Goal: Task Accomplishment & Management: Manage account settings

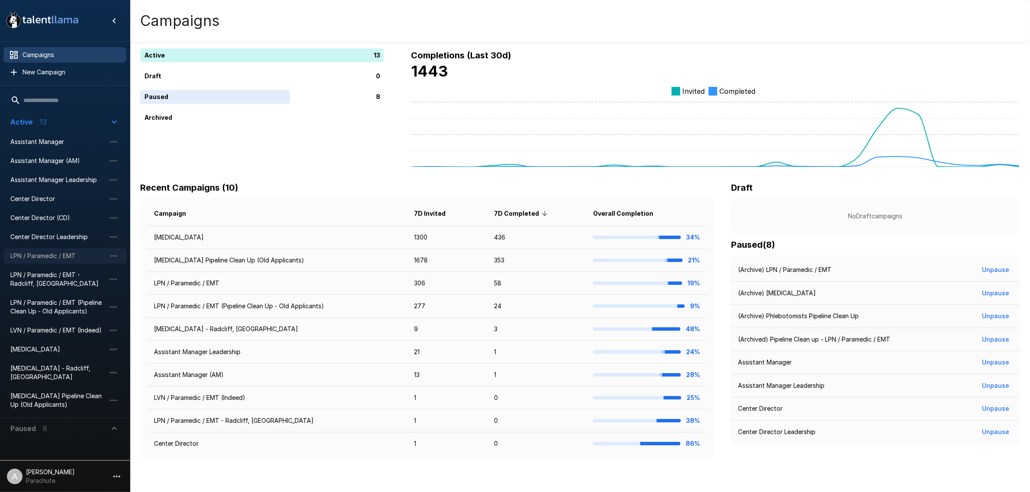
click at [62, 256] on span "LPN / Paramedic / EMT" at bounding box center [57, 256] width 95 height 9
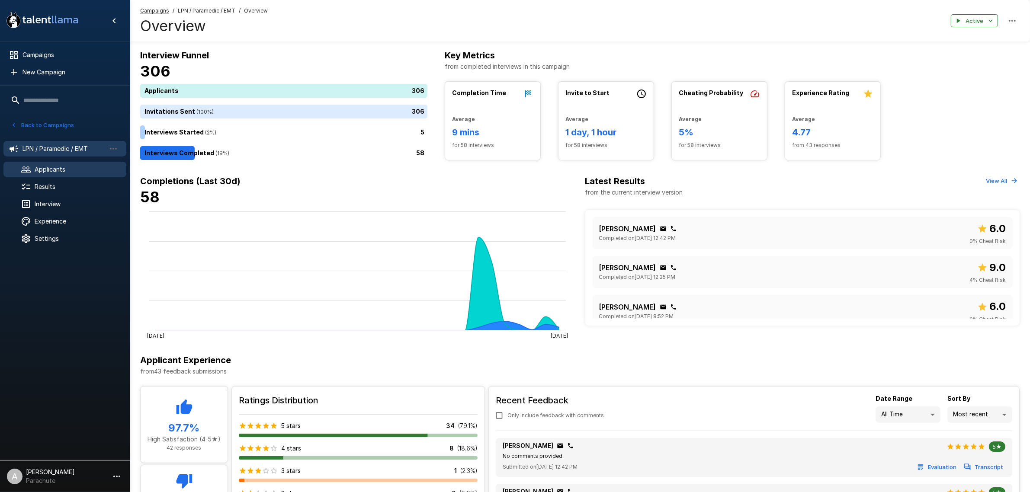
click at [77, 169] on span "Applicants" at bounding box center [77, 169] width 85 height 9
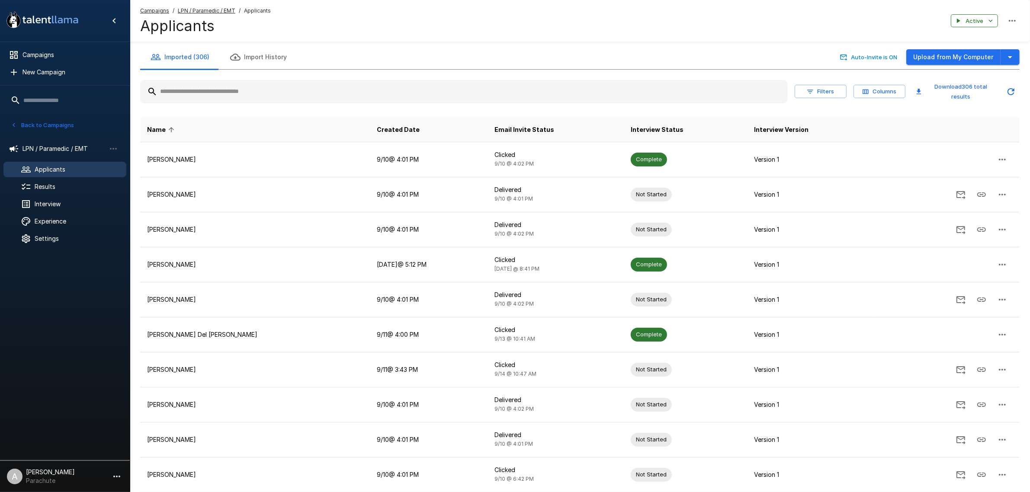
click at [276, 90] on input "text" at bounding box center [464, 92] width 648 height 16
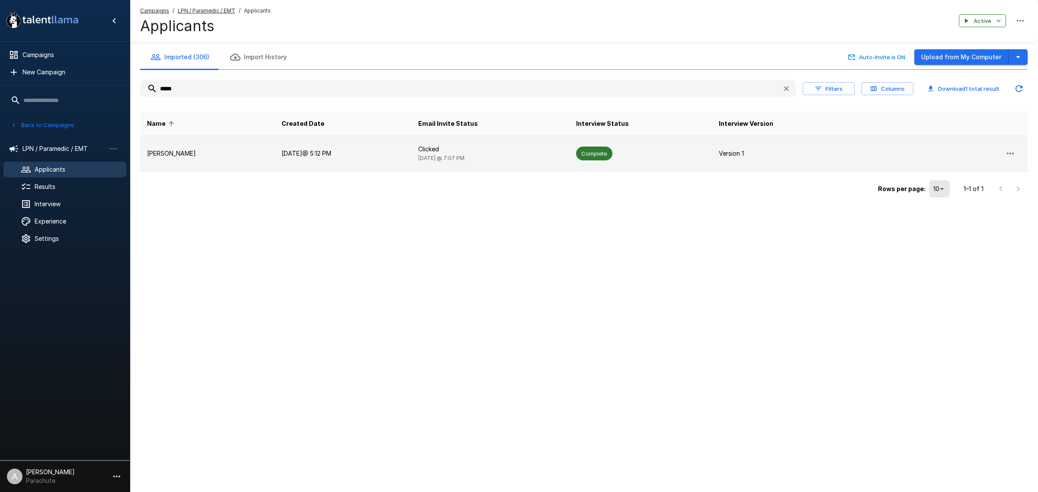
type input "*****"
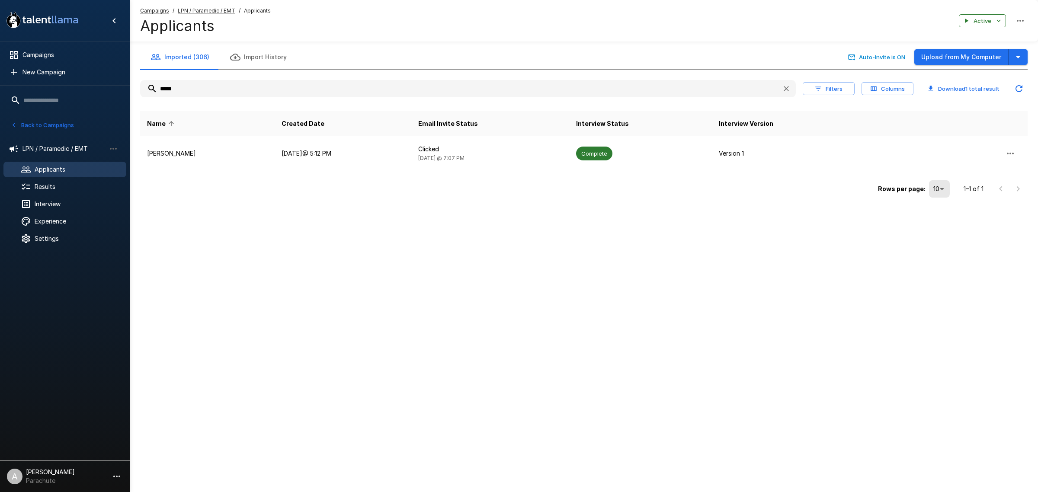
drag, startPoint x: 249, startPoint y: 161, endPoint x: 159, endPoint y: 184, distance: 93.0
click at [249, 160] on td "[PERSON_NAME]" at bounding box center [207, 153] width 135 height 35
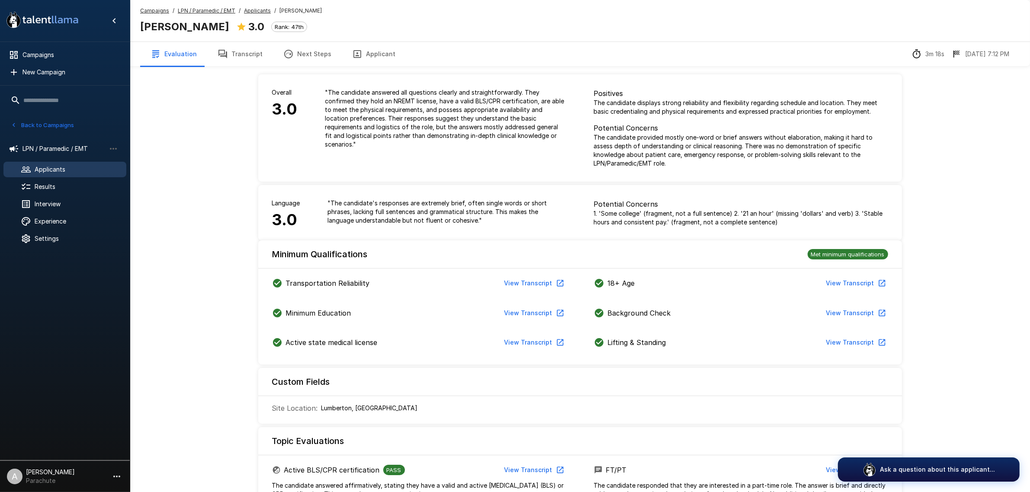
click at [252, 57] on button "Transcript" at bounding box center [240, 54] width 66 height 24
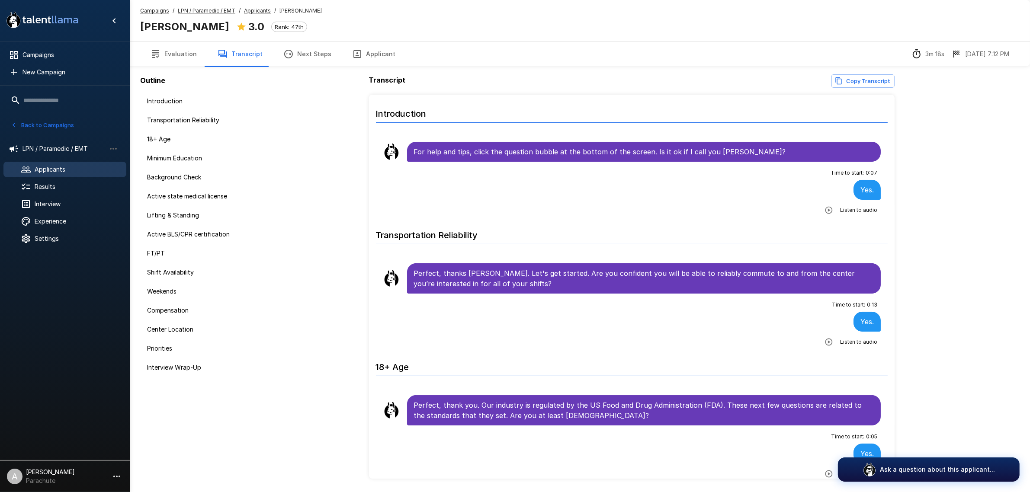
drag, startPoint x: 195, startPoint y: 52, endPoint x: 230, endPoint y: 58, distance: 35.0
click at [195, 52] on button "Evaluation" at bounding box center [173, 54] width 67 height 24
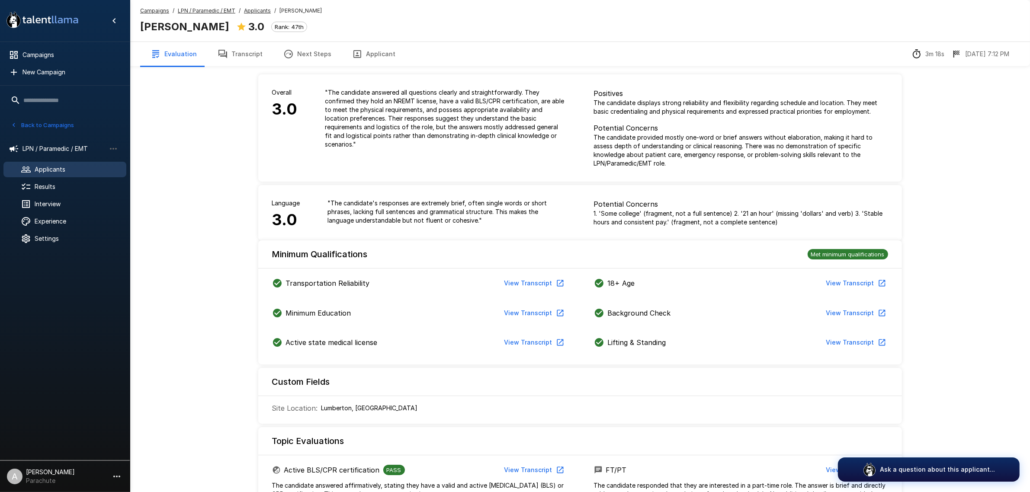
click at [230, 57] on button "Transcript" at bounding box center [240, 54] width 66 height 24
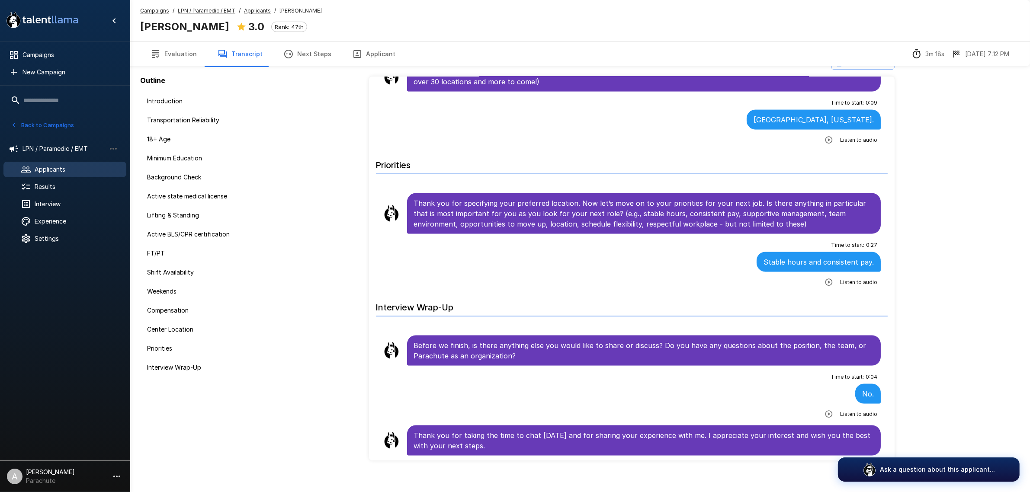
scroll to position [28, 0]
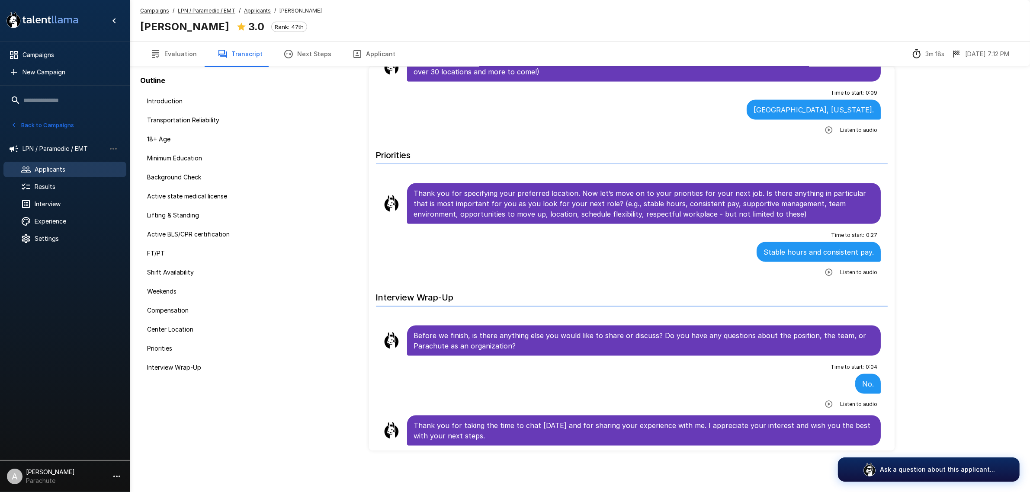
click at [87, 169] on span "Applicants" at bounding box center [77, 169] width 85 height 9
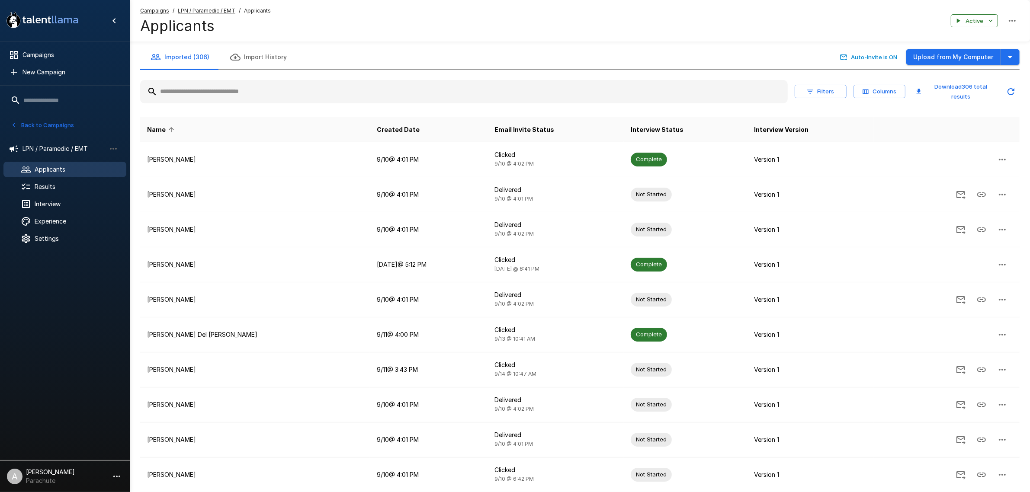
click at [346, 94] on input "text" at bounding box center [464, 92] width 648 height 16
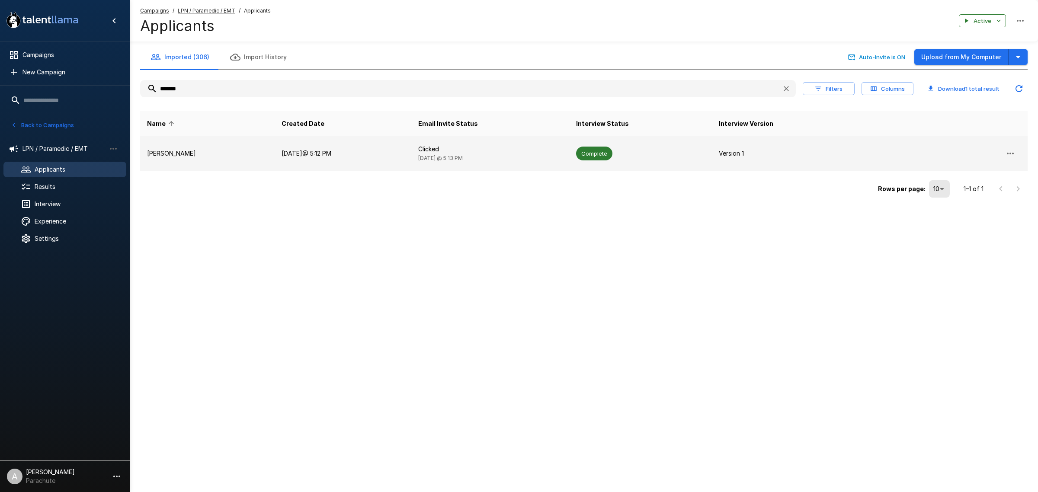
type input "*******"
click at [219, 169] on td "[PERSON_NAME]" at bounding box center [207, 153] width 135 height 35
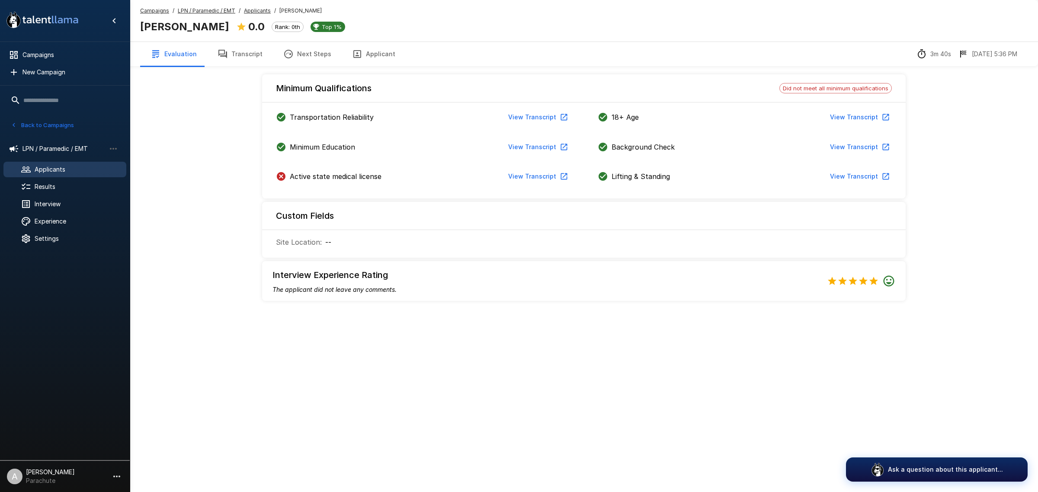
drag, startPoint x: 226, startPoint y: 49, endPoint x: 232, endPoint y: 49, distance: 6.1
click at [226, 49] on button "Transcript" at bounding box center [240, 54] width 66 height 24
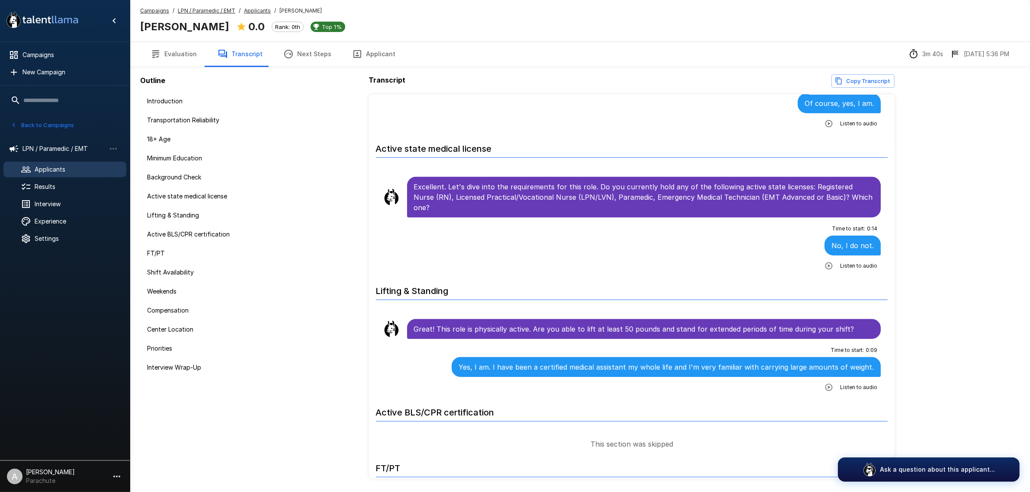
scroll to position [649, 0]
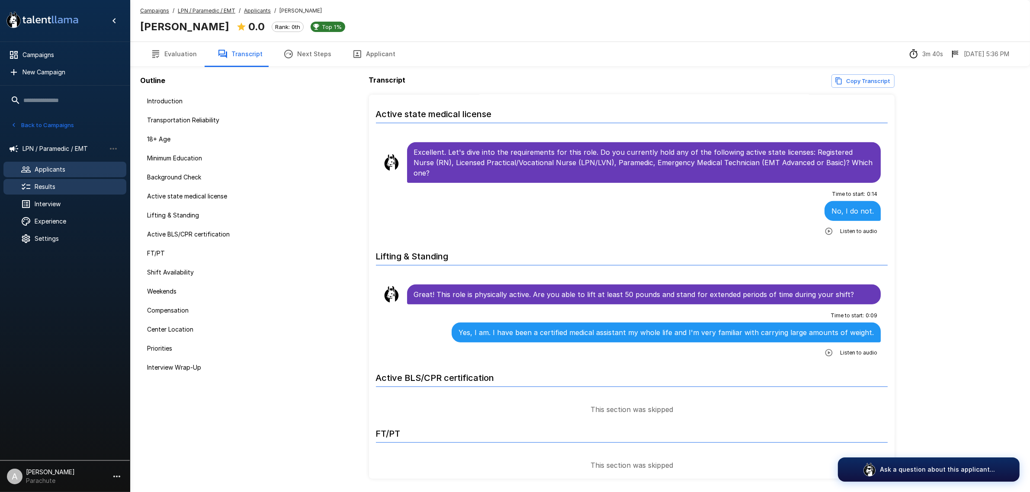
drag, startPoint x: 63, startPoint y: 167, endPoint x: 12, endPoint y: 179, distance: 51.9
click at [62, 167] on span "Applicants" at bounding box center [77, 169] width 85 height 9
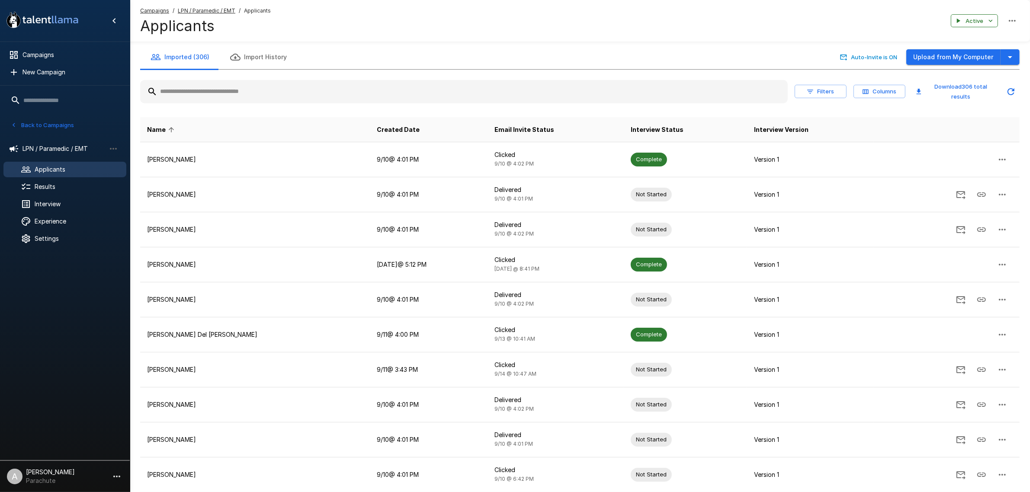
click at [224, 97] on input "text" at bounding box center [464, 92] width 648 height 16
type input "*********"
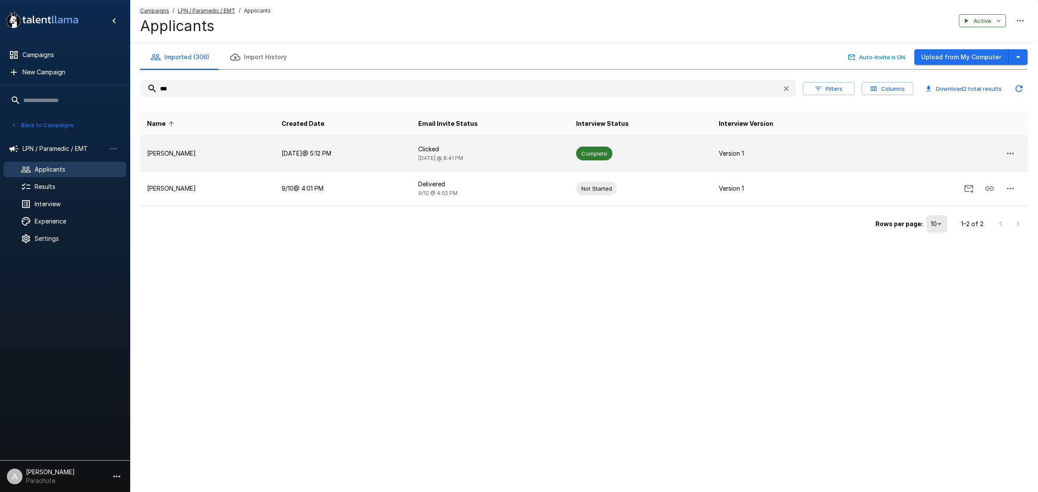
type input "***"
click at [181, 159] on td "[PERSON_NAME]" at bounding box center [207, 153] width 135 height 35
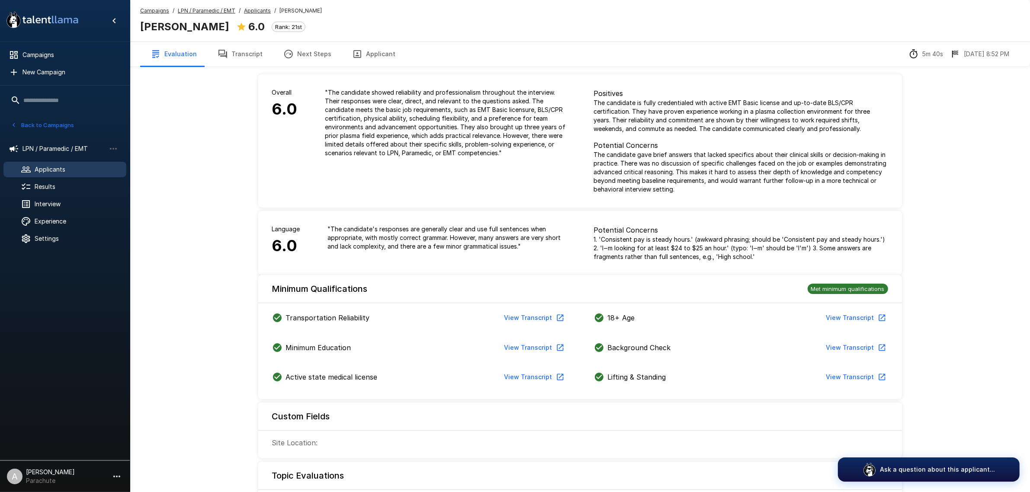
click at [239, 52] on button "Transcript" at bounding box center [240, 54] width 66 height 24
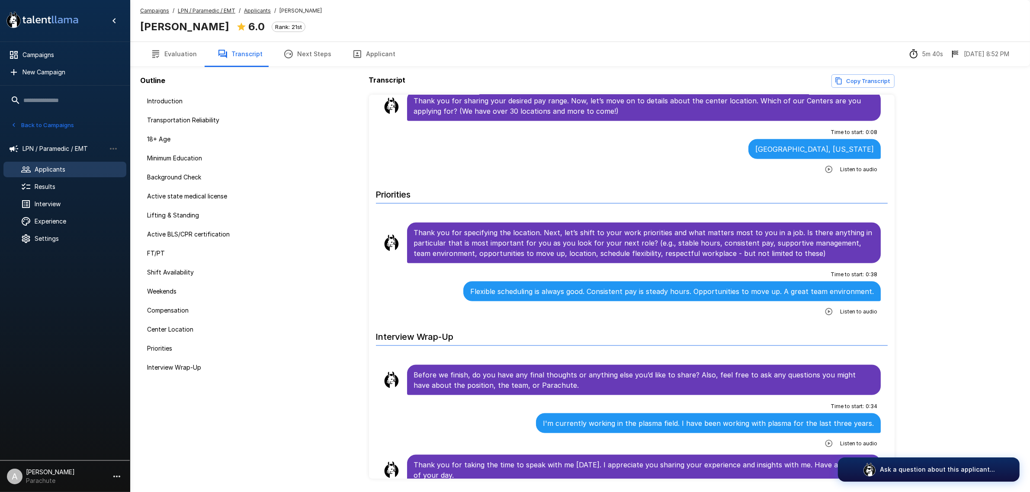
scroll to position [1652, 0]
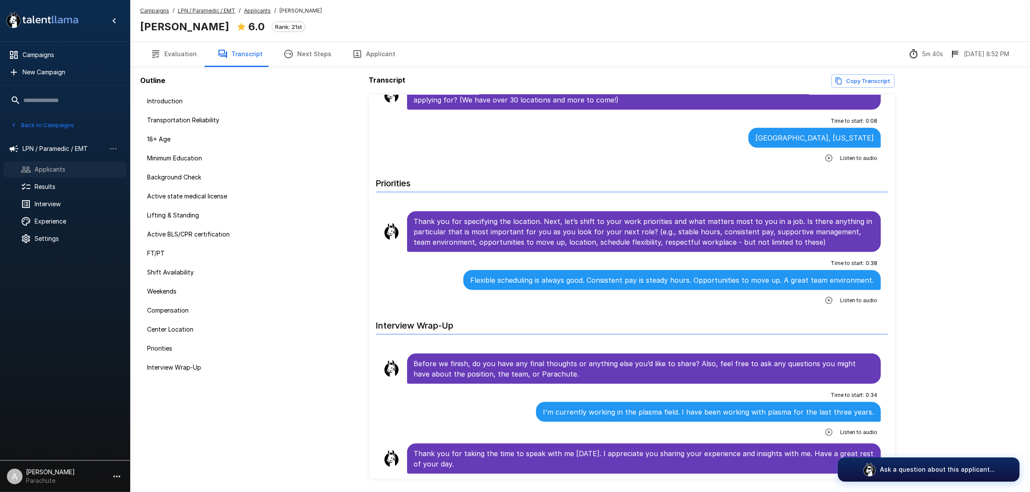
click at [50, 167] on span "Applicants" at bounding box center [77, 169] width 85 height 9
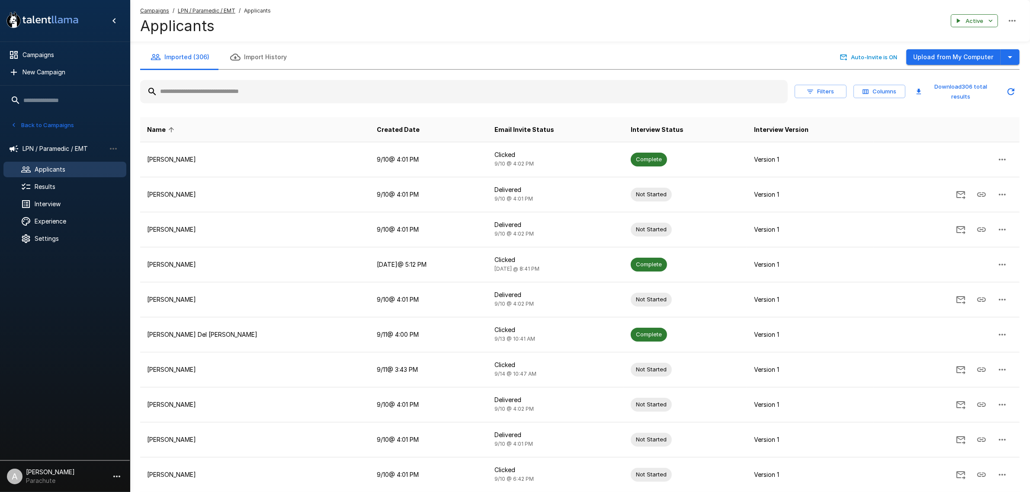
click at [356, 87] on input "text" at bounding box center [464, 92] width 648 height 16
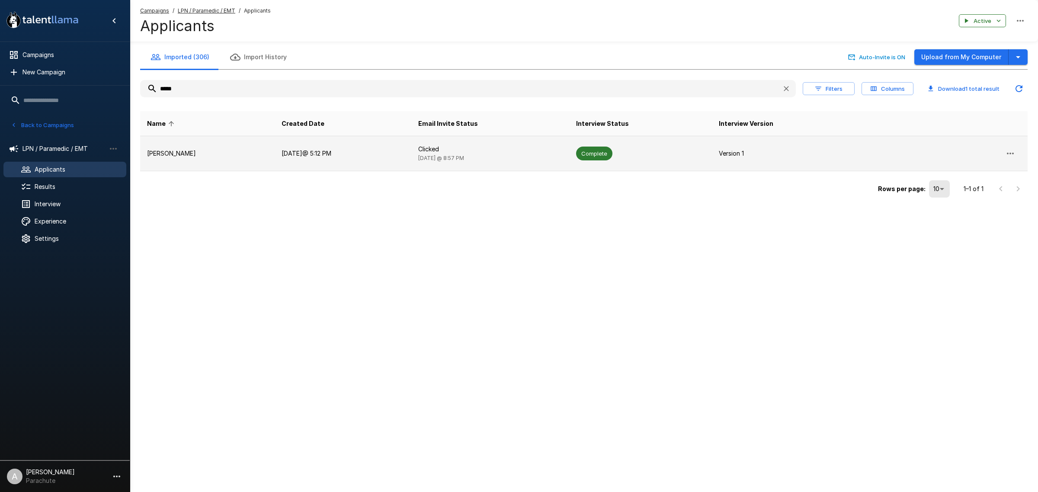
type input "*****"
click at [208, 154] on p "[PERSON_NAME]" at bounding box center [207, 153] width 121 height 9
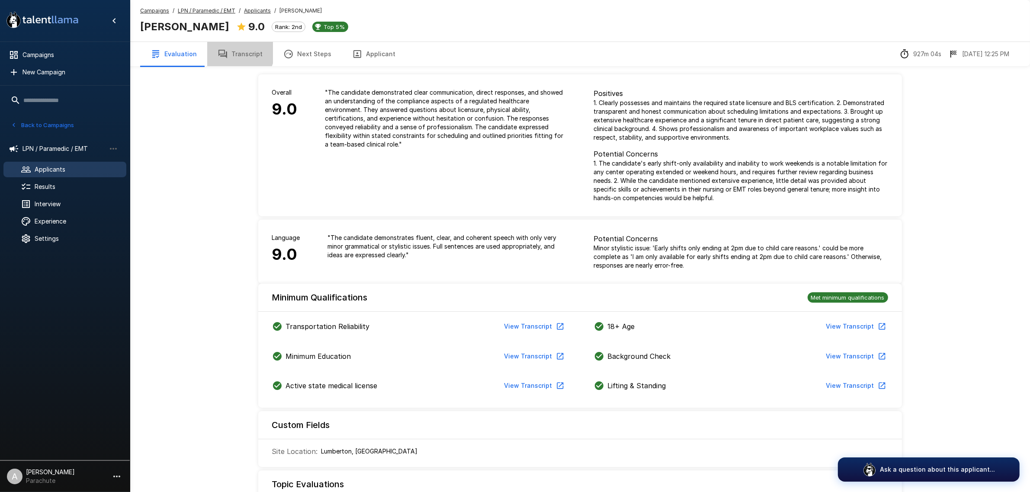
click at [234, 52] on button "Transcript" at bounding box center [240, 54] width 66 height 24
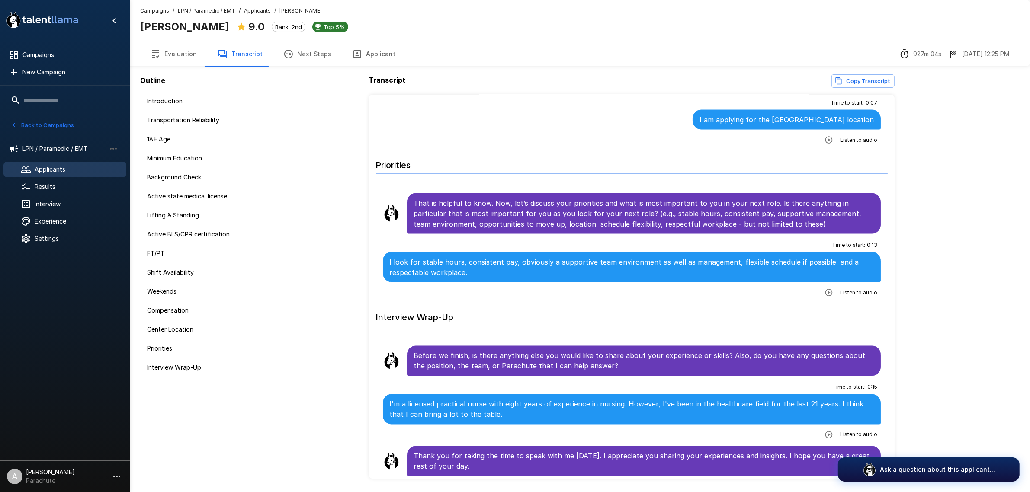
scroll to position [1638, 0]
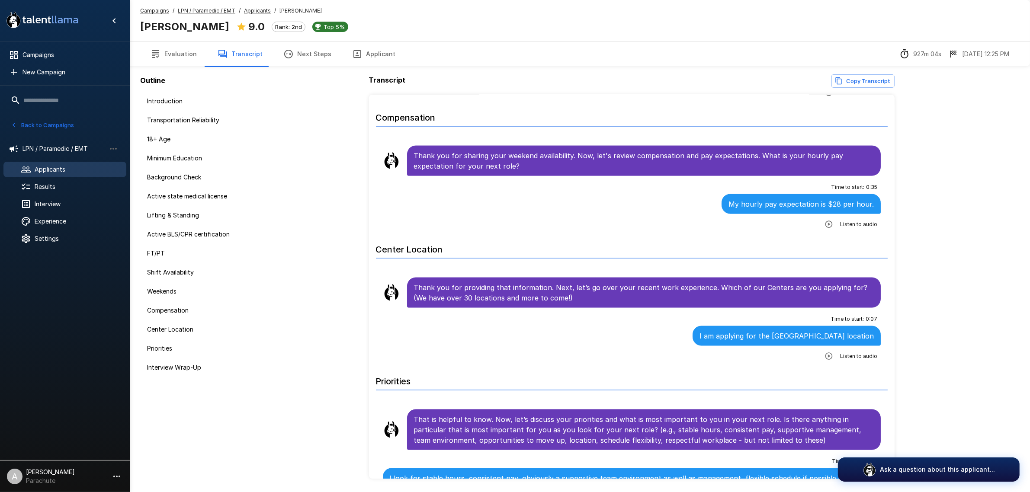
click at [90, 166] on span "Applicants" at bounding box center [77, 169] width 85 height 9
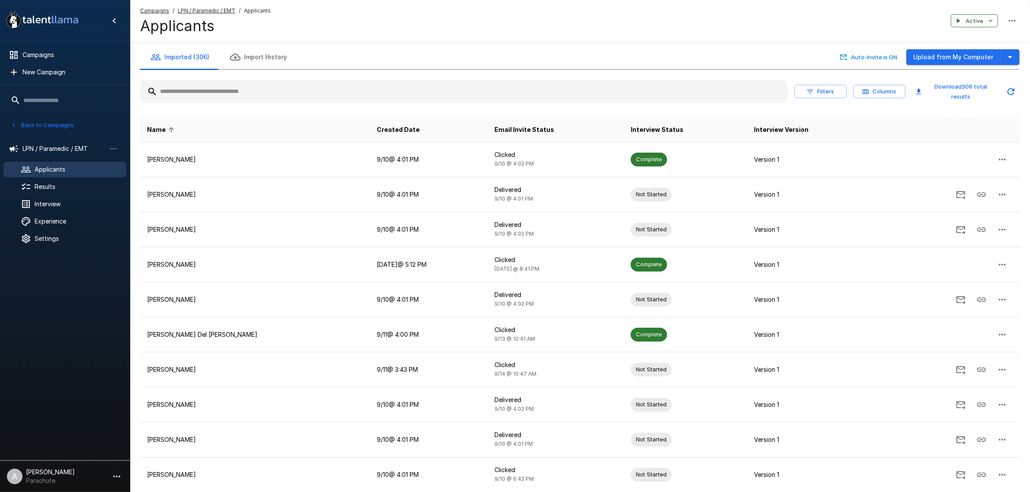
click at [308, 92] on input "text" at bounding box center [464, 92] width 648 height 16
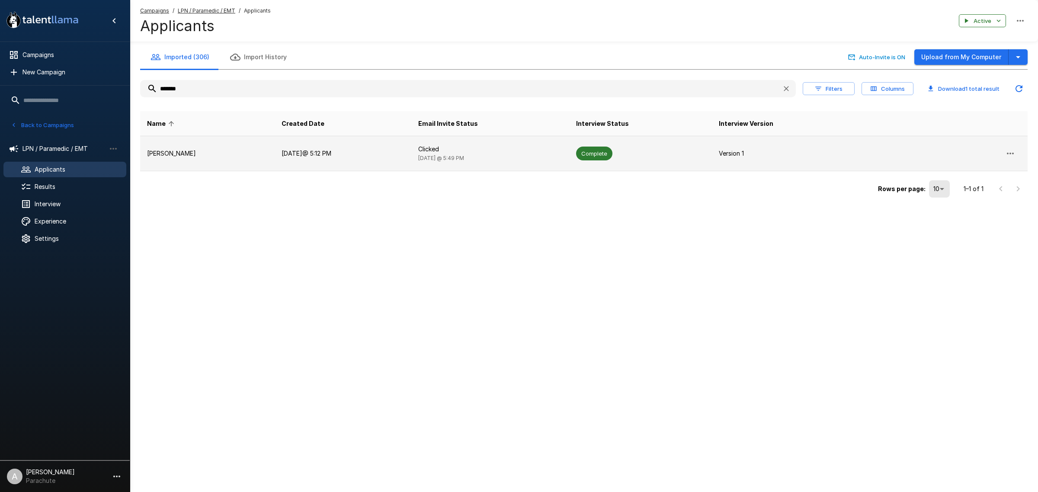
type input "*******"
click at [213, 141] on td "[PERSON_NAME]" at bounding box center [207, 153] width 135 height 35
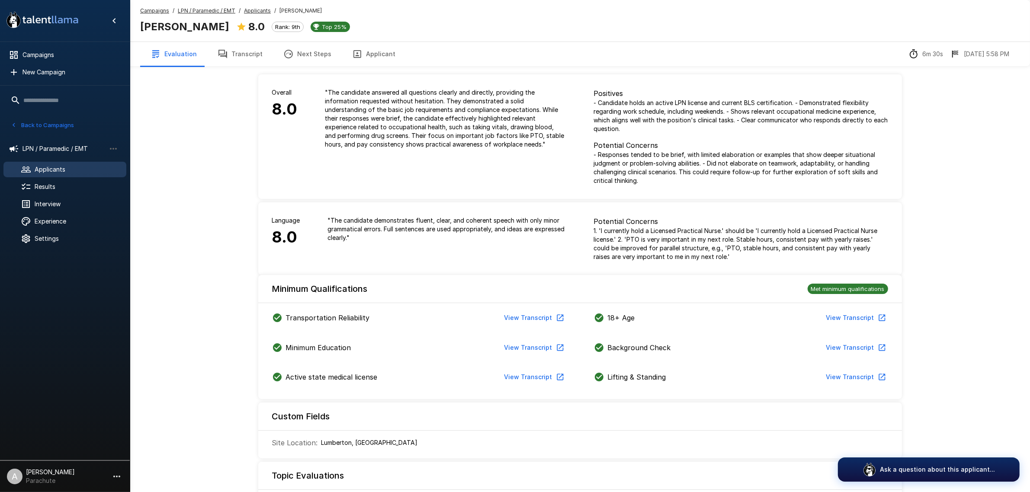
click at [242, 52] on button "Transcript" at bounding box center [240, 54] width 66 height 24
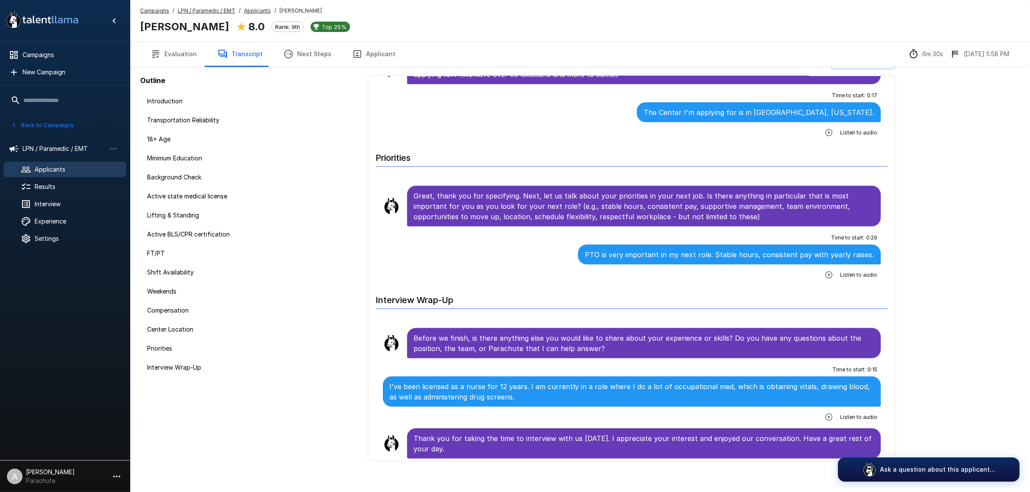
scroll to position [28, 0]
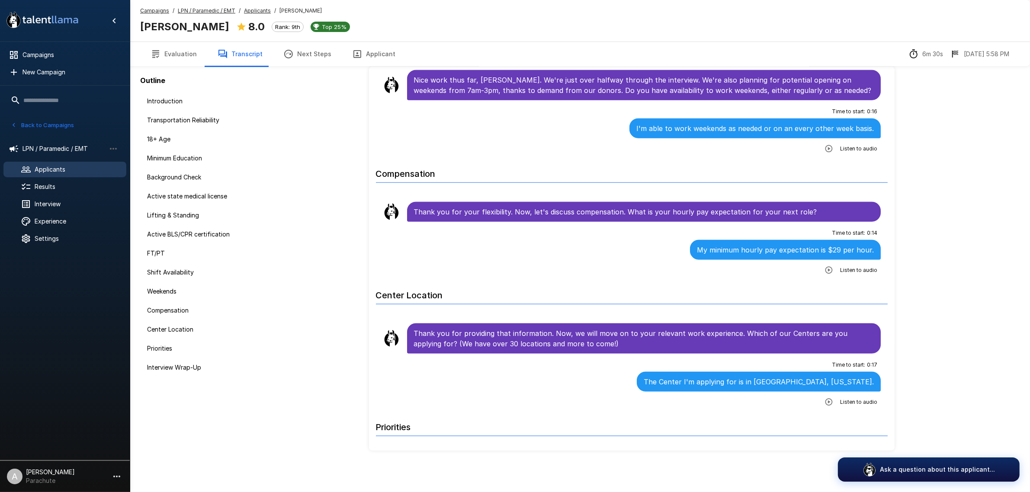
scroll to position [1166, 0]
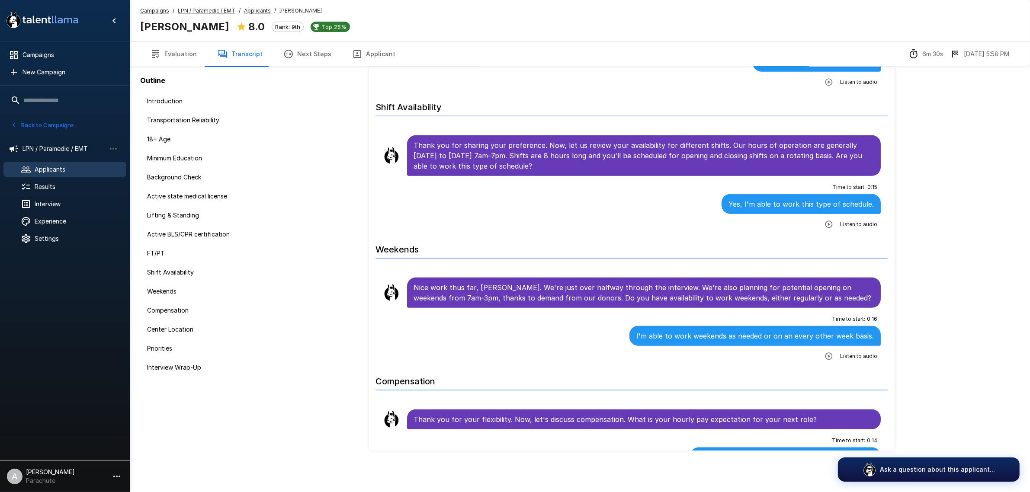
click at [83, 167] on span "Applicants" at bounding box center [77, 169] width 85 height 9
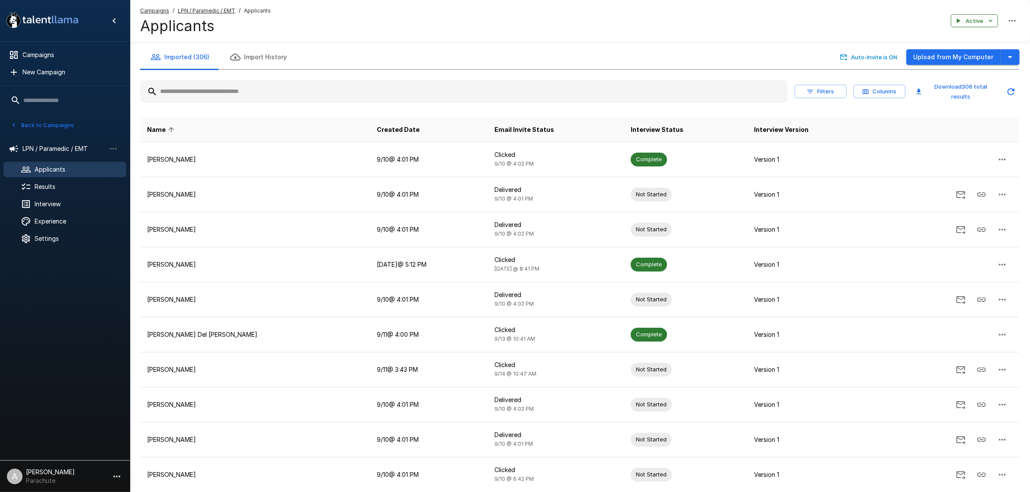
click at [264, 90] on input "text" at bounding box center [464, 92] width 648 height 16
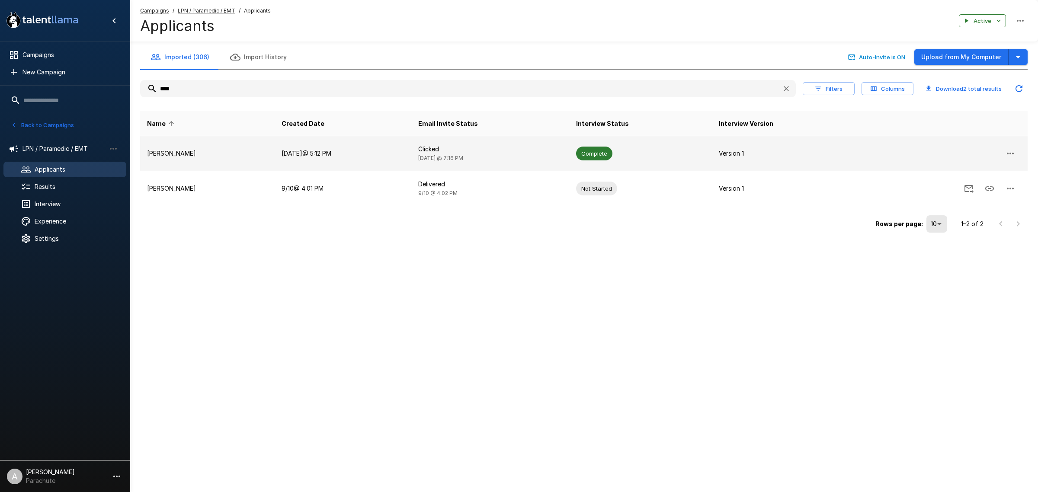
type input "****"
click at [153, 153] on p "[PERSON_NAME]" at bounding box center [207, 153] width 121 height 9
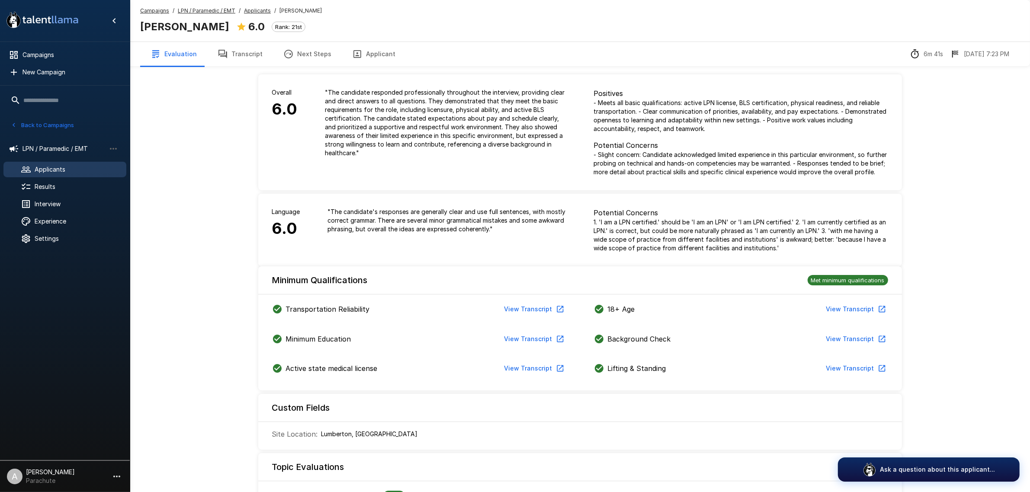
click at [72, 170] on span "Applicants" at bounding box center [77, 169] width 85 height 9
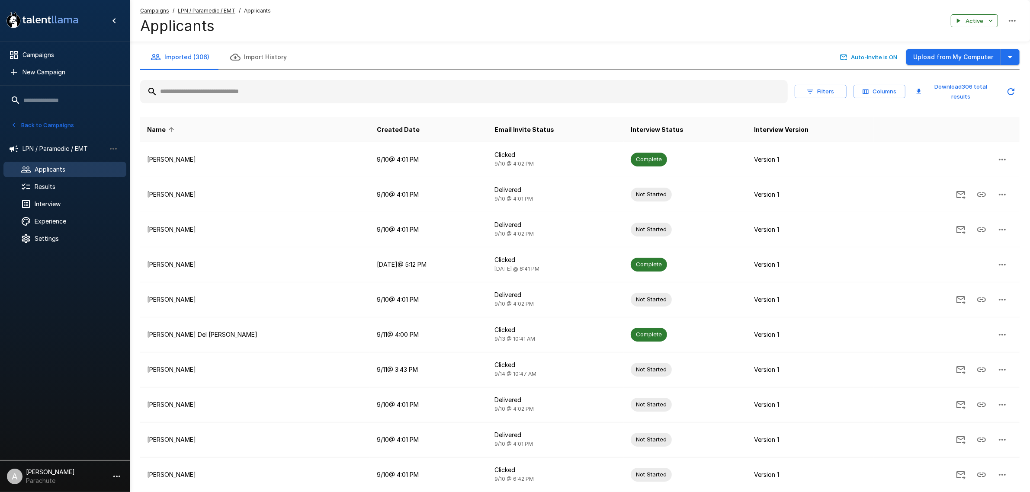
click at [217, 96] on input "text" at bounding box center [464, 92] width 648 height 16
click at [236, 89] on input "text" at bounding box center [464, 92] width 648 height 16
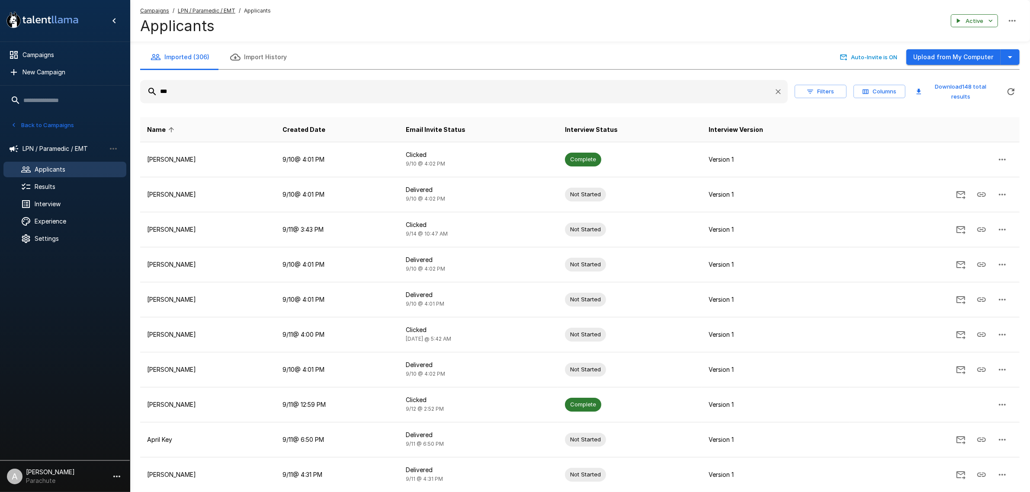
type input "****"
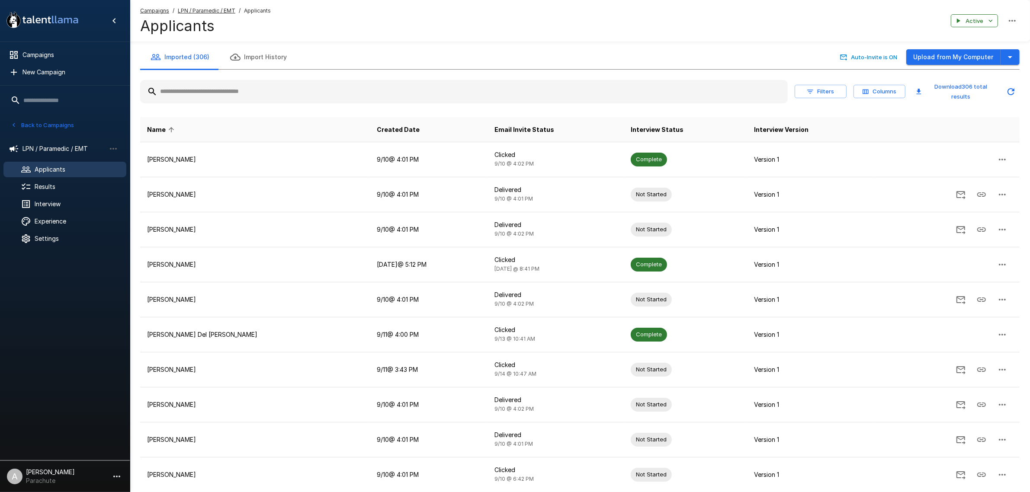
click at [231, 96] on input "text" at bounding box center [464, 92] width 648 height 16
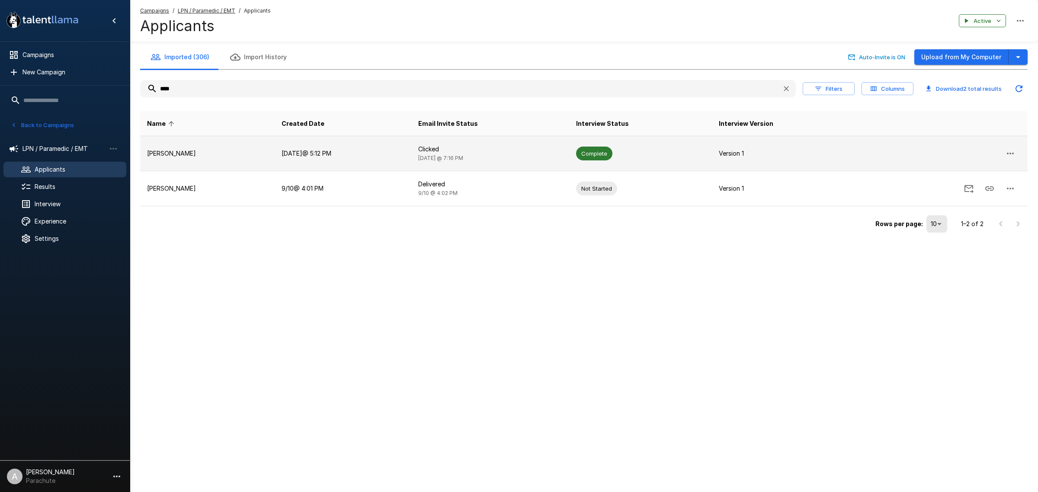
type input "****"
click at [216, 154] on p "[PERSON_NAME]" at bounding box center [207, 153] width 121 height 9
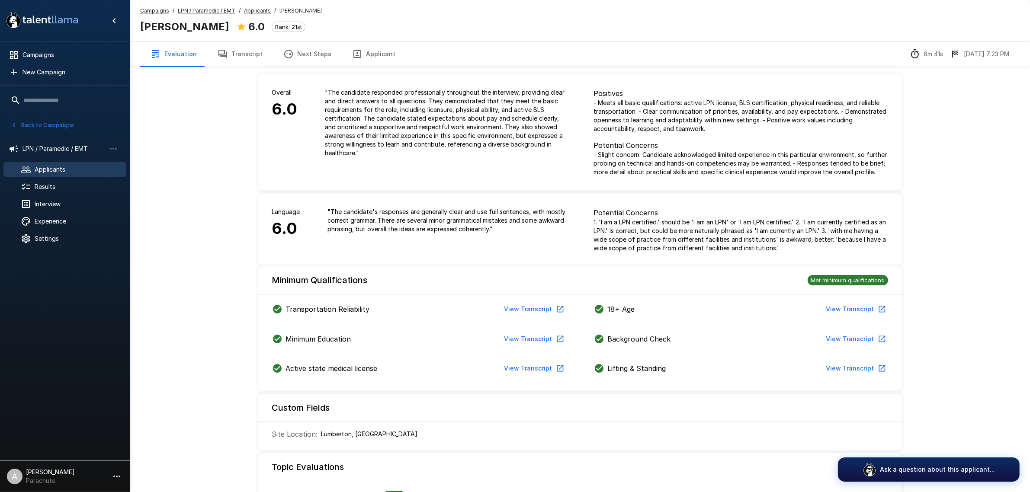
click at [243, 56] on button "Transcript" at bounding box center [240, 54] width 66 height 24
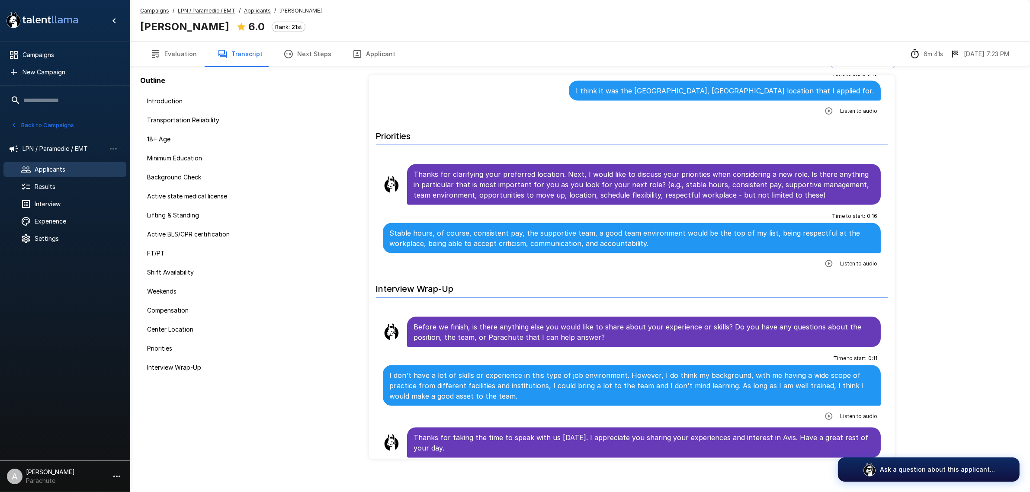
scroll to position [28, 0]
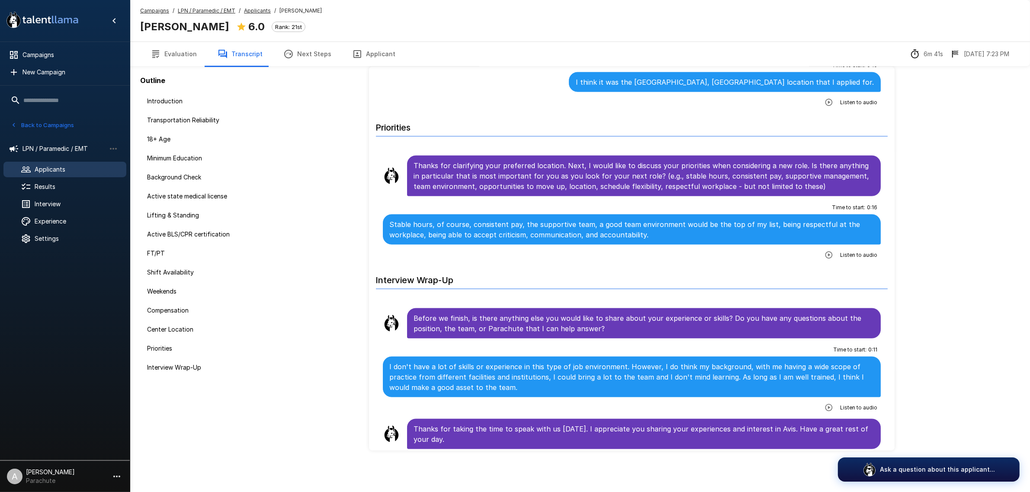
click at [57, 163] on div "Applicants" at bounding box center [64, 170] width 123 height 16
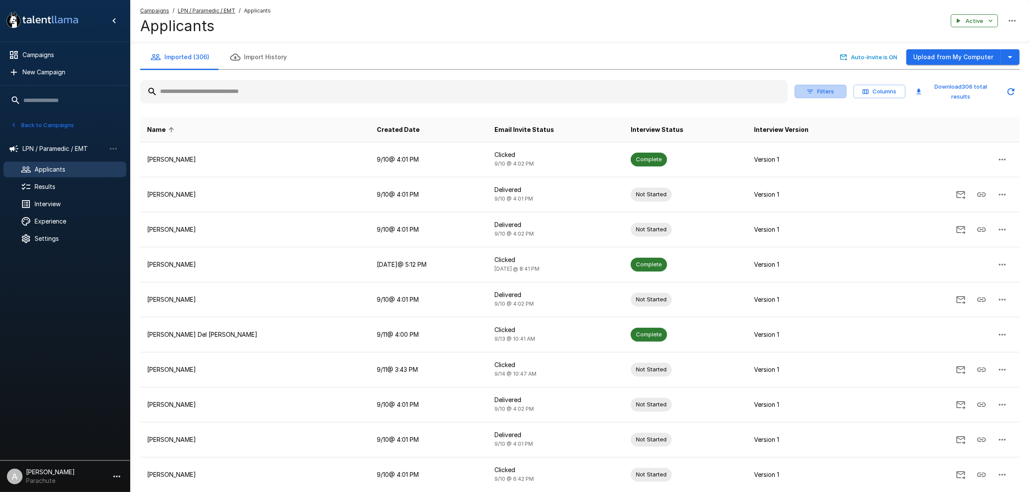
click at [824, 94] on button "Filters" at bounding box center [821, 91] width 52 height 13
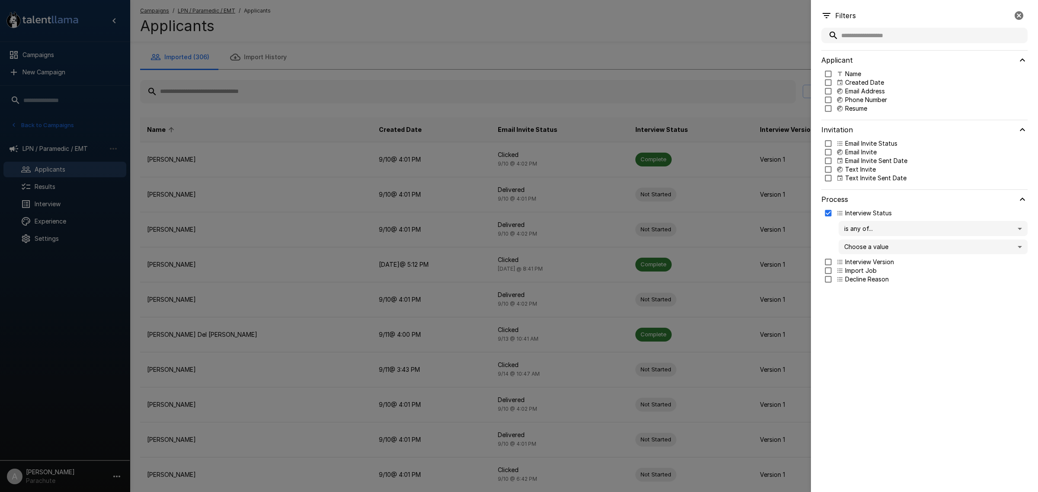
click at [773, 42] on div at bounding box center [519, 246] width 1038 height 492
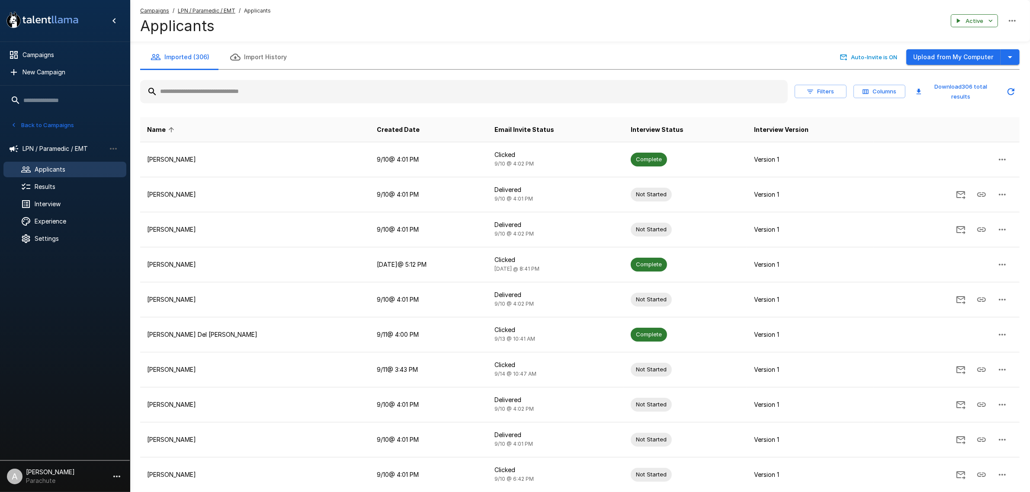
click at [827, 89] on button "Filters" at bounding box center [821, 91] width 52 height 13
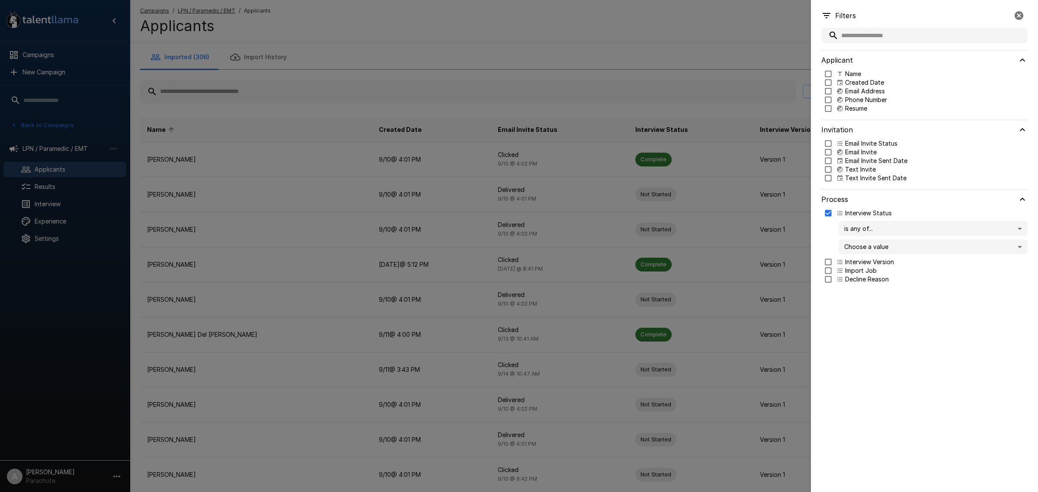
click at [879, 227] on body ".st0{fill:#FFFFFF;} .st1{fill:#76a4ed;} Campaigns New Campaign Active 13 Assist…" at bounding box center [523, 246] width 1046 height 492
click at [901, 325] on div at bounding box center [519, 246] width 1038 height 492
click at [904, 250] on body ".st0{fill:#FFFFFF;} .st1{fill:#76a4ed;} Campaigns New Campaign Active 13 Assist…" at bounding box center [523, 246] width 1046 height 492
click at [890, 305] on p "Declined" at bounding box center [941, 305] width 159 height 9
type input "********"
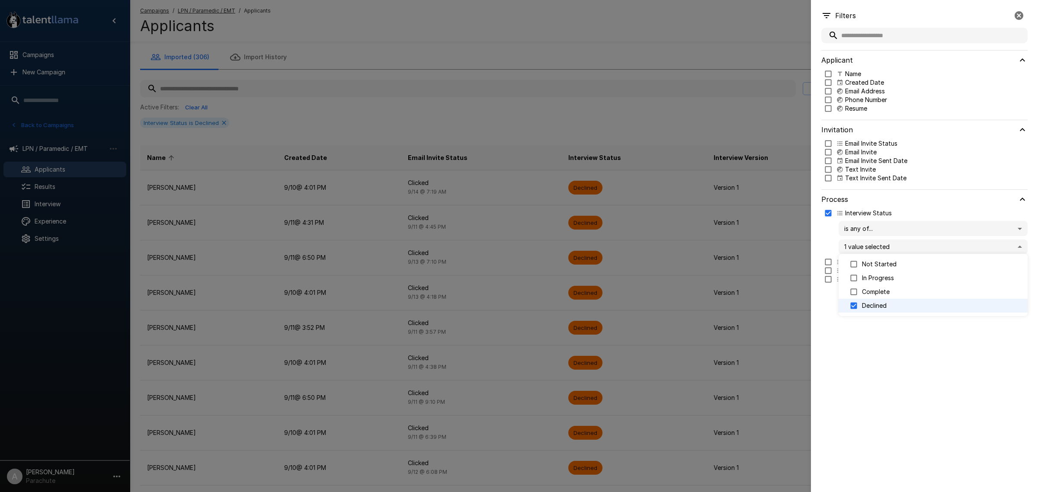
click at [728, 37] on div at bounding box center [519, 246] width 1038 height 492
click at [1019, 16] on icon "button" at bounding box center [1019, 15] width 10 height 10
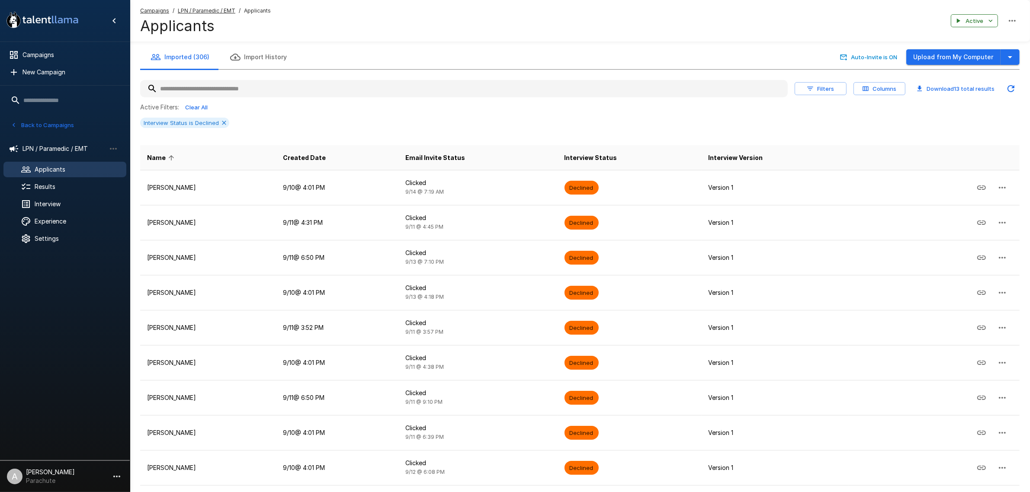
click at [330, 163] on th "Created Date" at bounding box center [337, 157] width 122 height 25
click at [326, 159] on span "Created Date" at bounding box center [304, 158] width 43 height 10
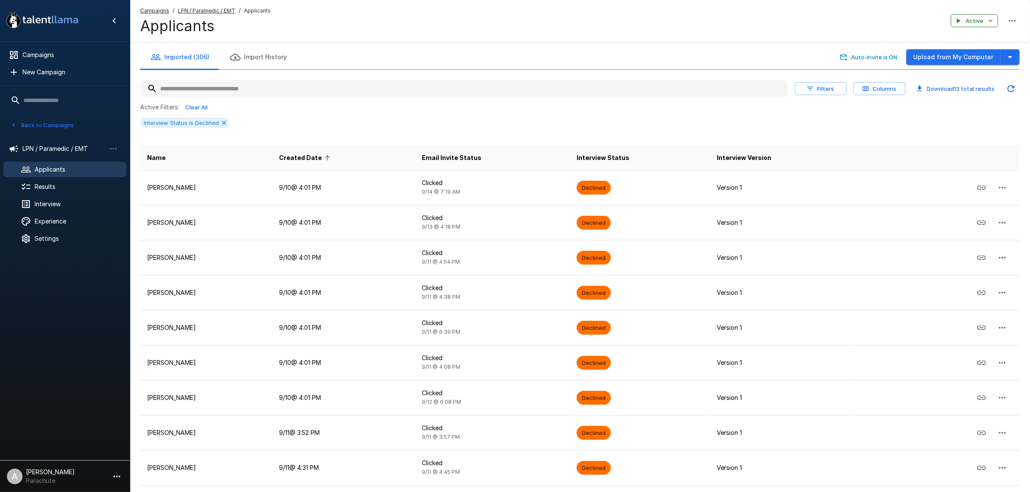
click at [324, 153] on span "Created Date" at bounding box center [306, 158] width 54 height 10
click at [225, 124] on icon at bounding box center [224, 122] width 7 height 7
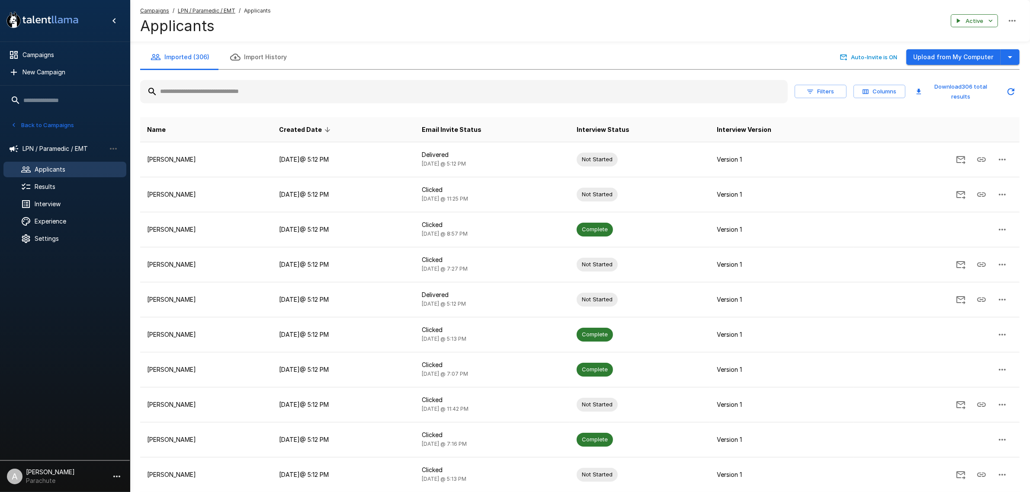
click at [240, 93] on input "text" at bounding box center [464, 92] width 648 height 16
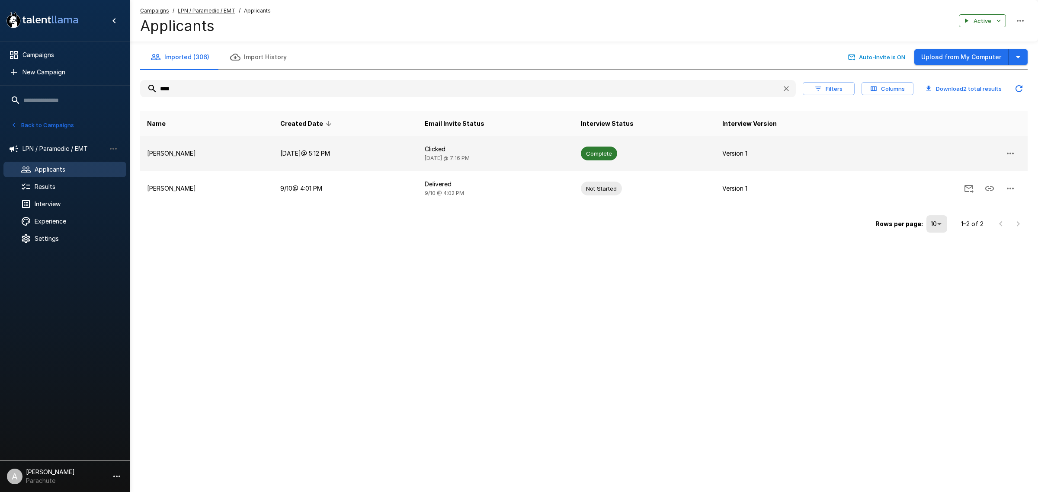
type input "****"
click at [202, 154] on p "[PERSON_NAME]" at bounding box center [206, 153] width 119 height 9
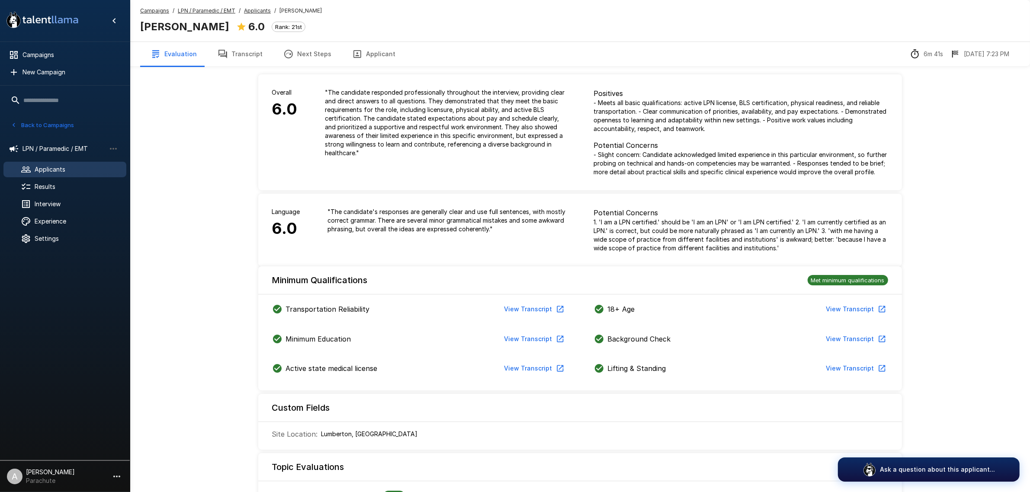
click at [243, 57] on button "Transcript" at bounding box center [240, 54] width 66 height 24
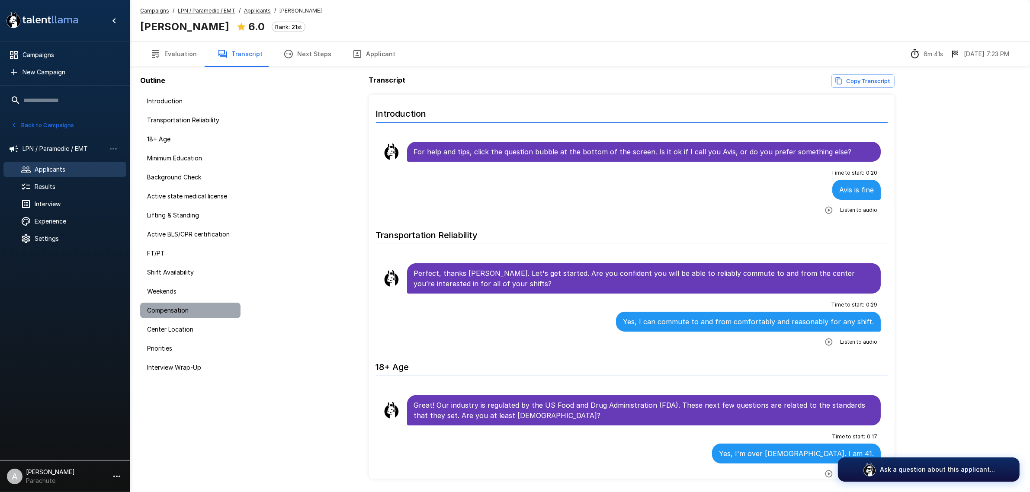
click at [176, 311] on span "Compensation" at bounding box center [190, 310] width 87 height 9
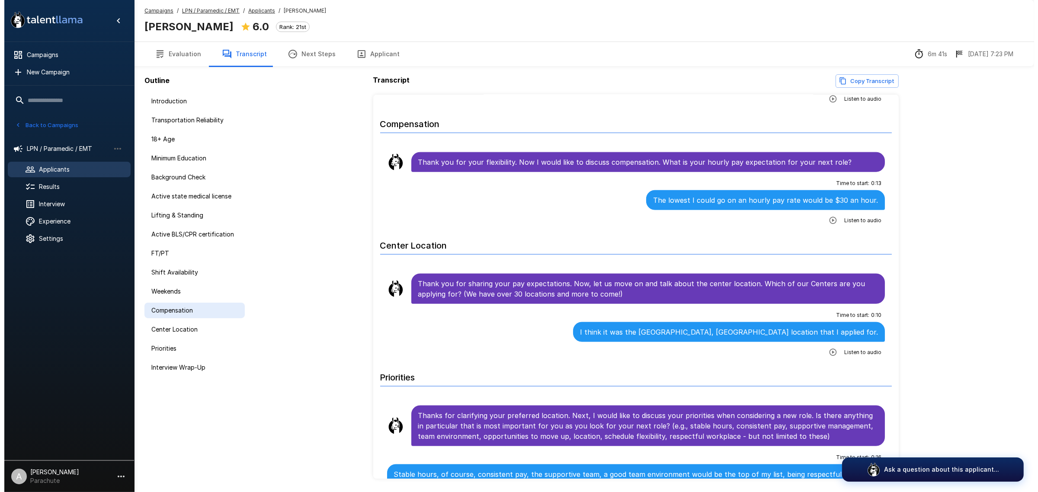
scroll to position [1455, 0]
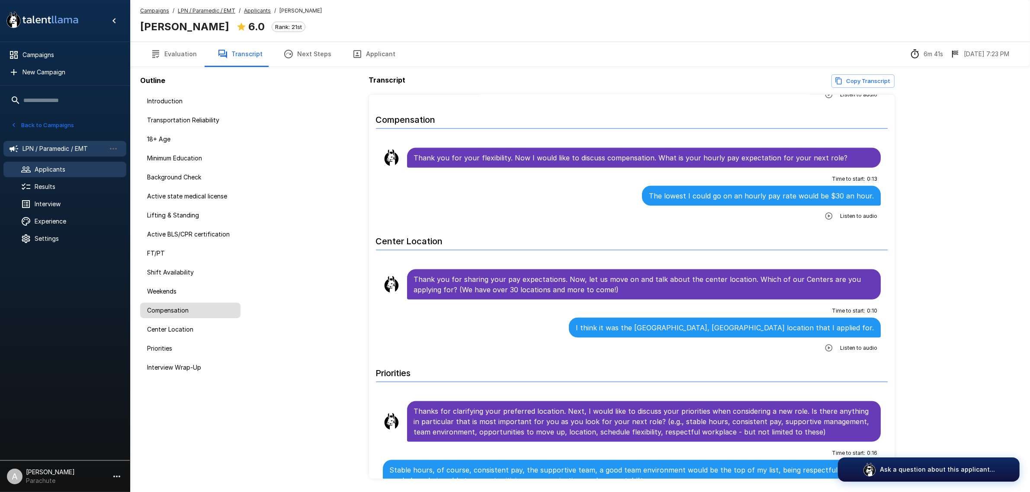
click at [77, 147] on span "LPN / Paramedic / EMT" at bounding box center [63, 148] width 83 height 9
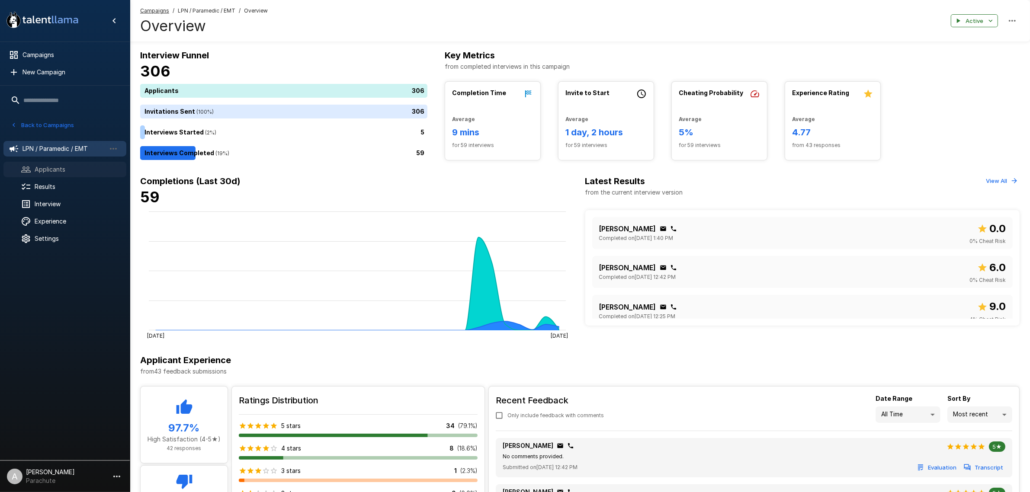
click at [76, 170] on span "Applicants" at bounding box center [77, 169] width 85 height 9
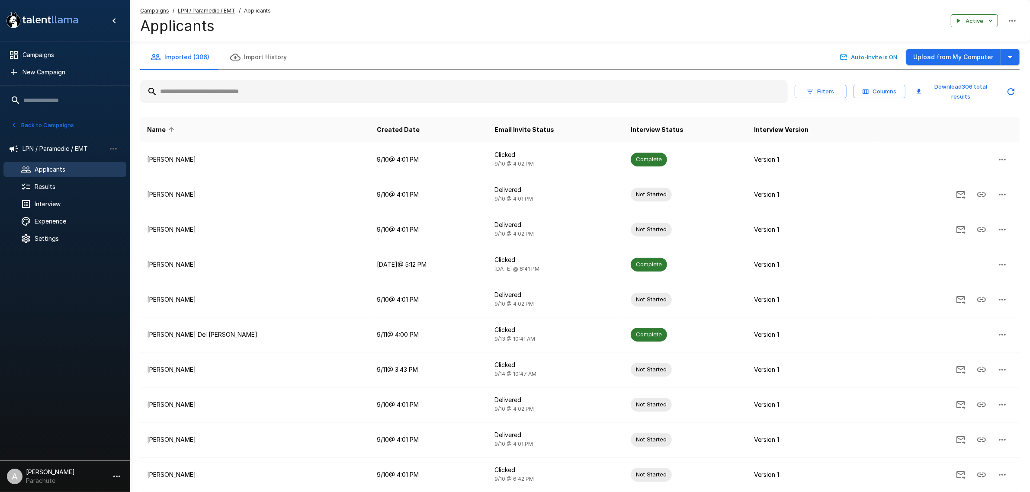
click at [241, 96] on input "text" at bounding box center [464, 92] width 648 height 16
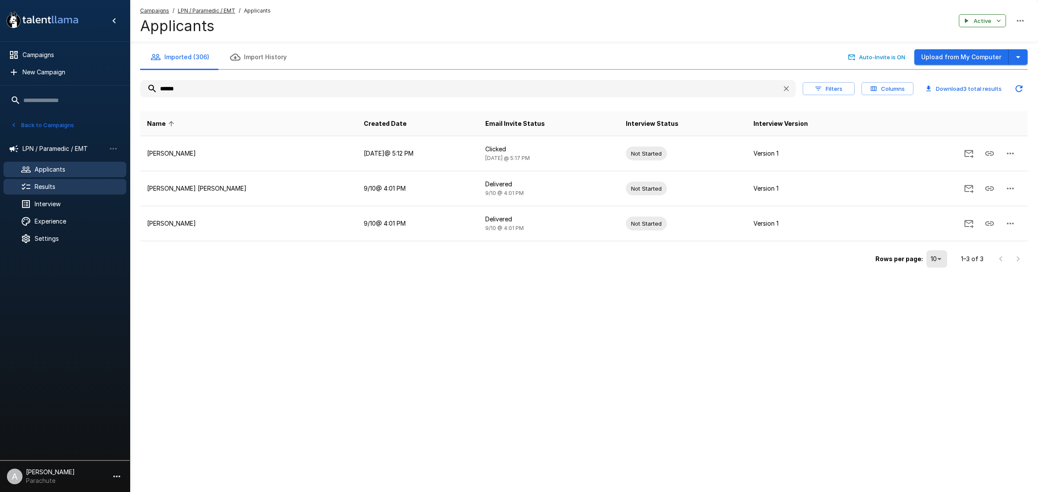
type input "******"
